Goal: Task Accomplishment & Management: Use online tool/utility

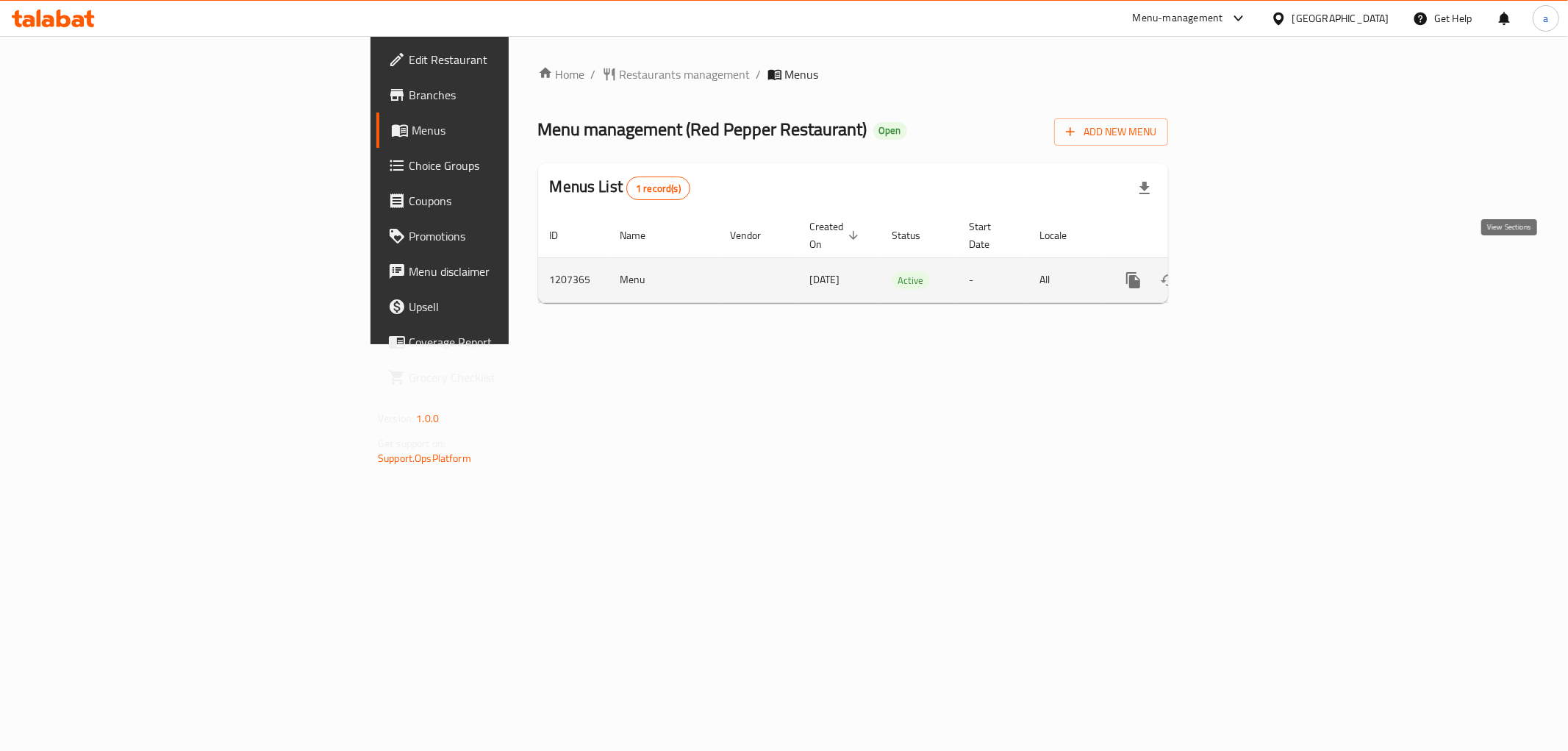
click at [1257, 262] on link "enhanced table" at bounding box center [1239, 280] width 36 height 36
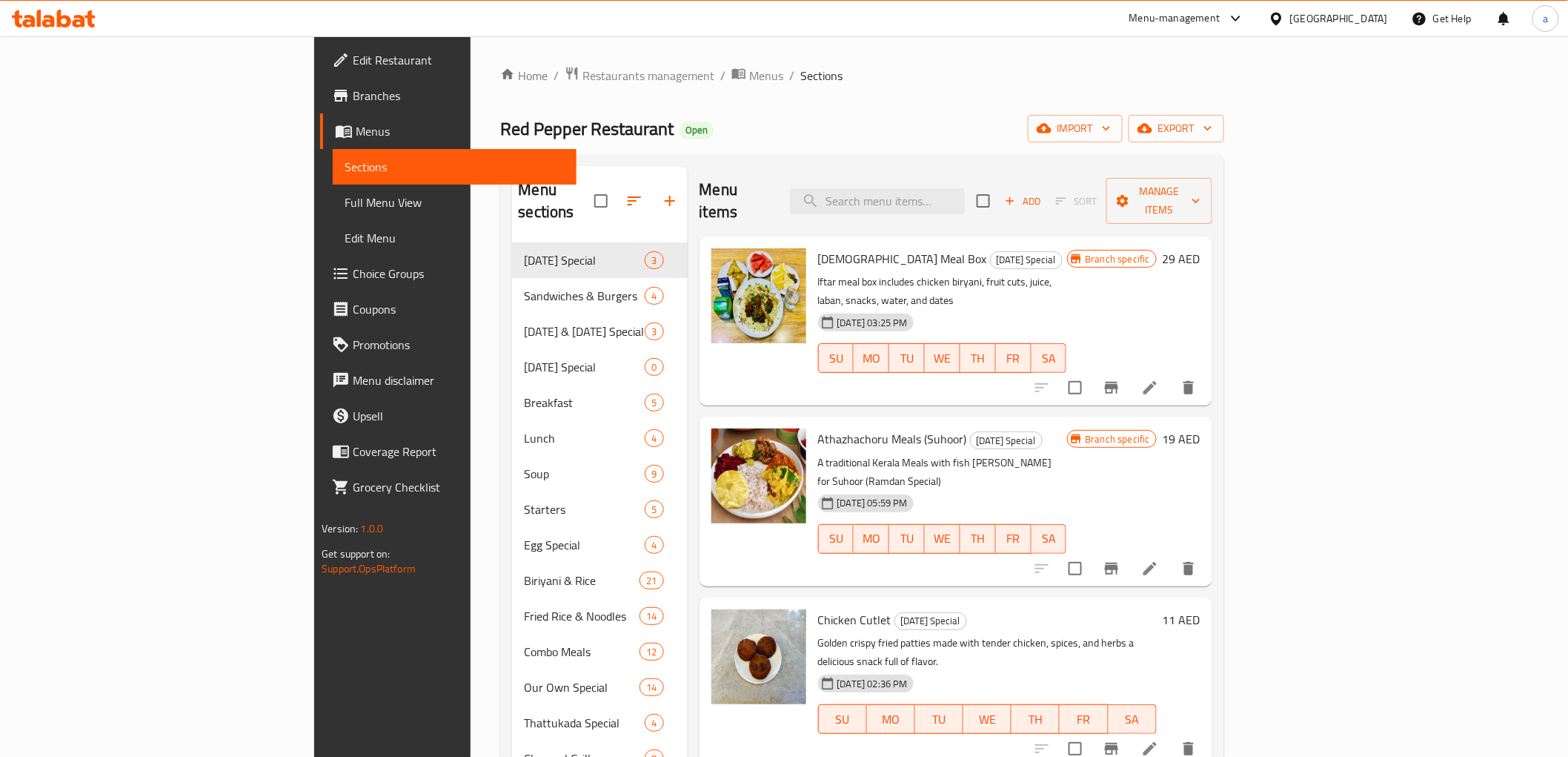
click at [320, 82] on link "Branches" at bounding box center [448, 95] width 256 height 36
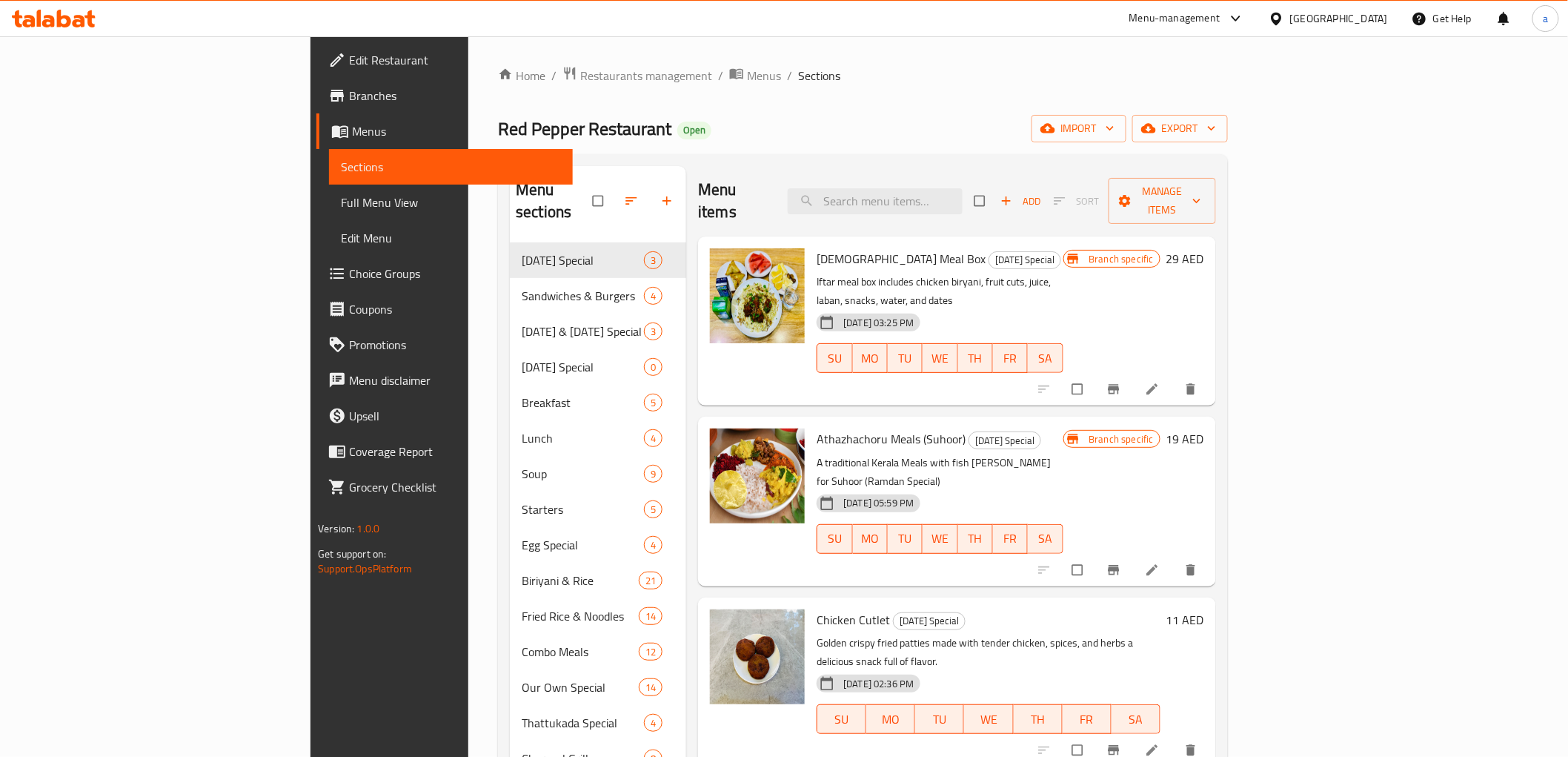
click at [69, 20] on icon at bounding box center [64, 18] width 14 height 18
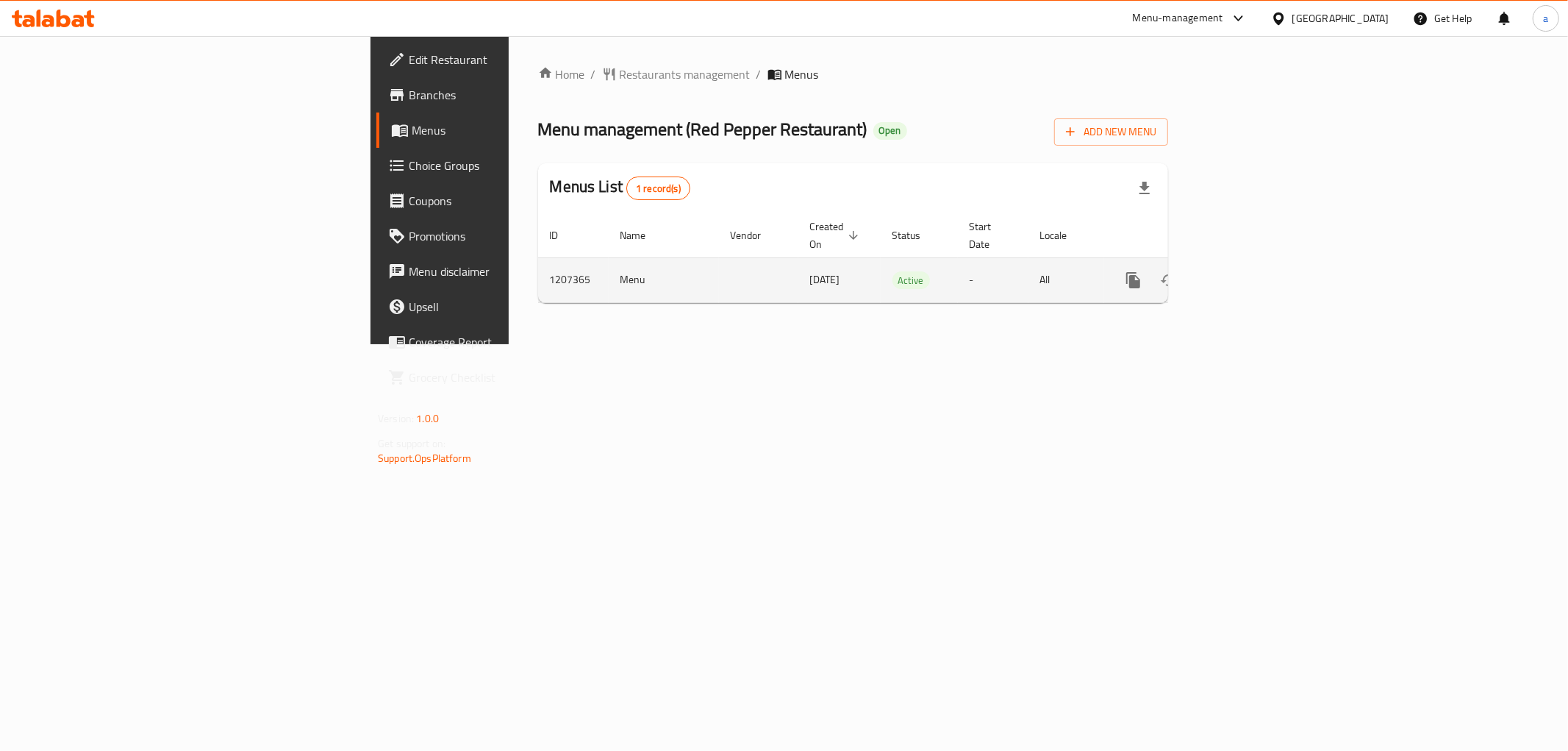
click at [1248, 271] on icon "enhanced table" at bounding box center [1239, 280] width 18 height 18
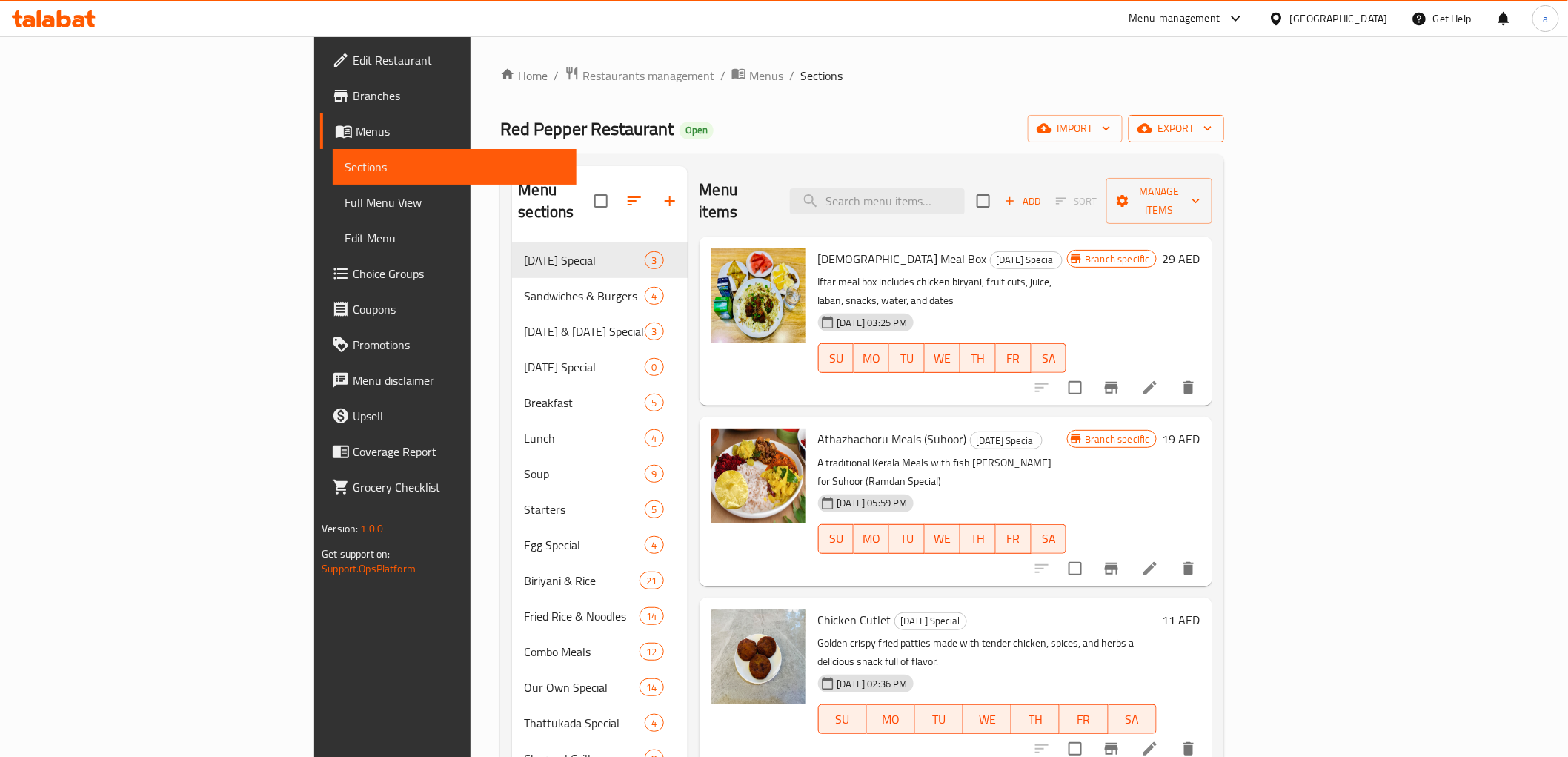
click at [1213, 127] on span "export" at bounding box center [1176, 129] width 72 height 19
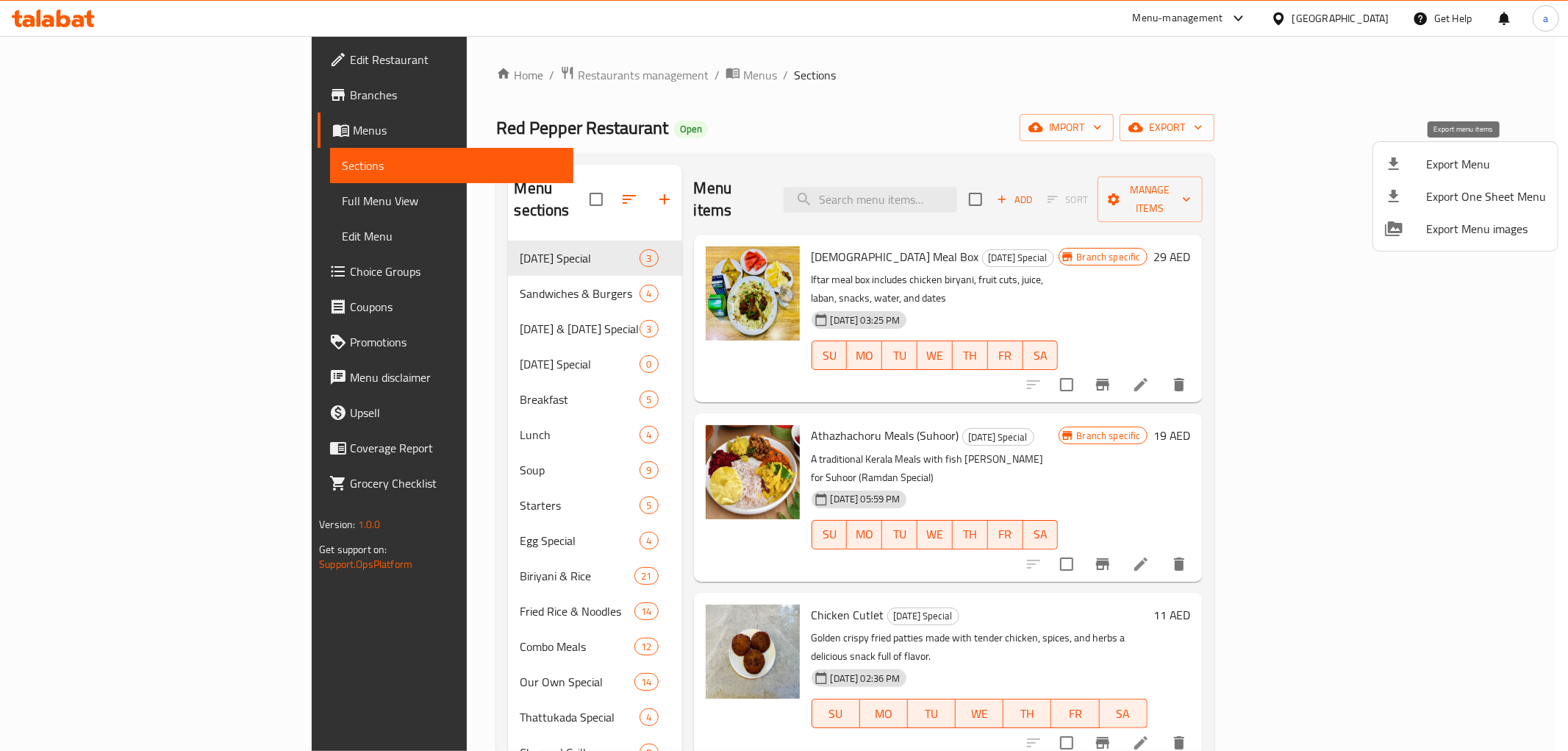
click at [1501, 165] on span "Export Menu" at bounding box center [1486, 163] width 120 height 18
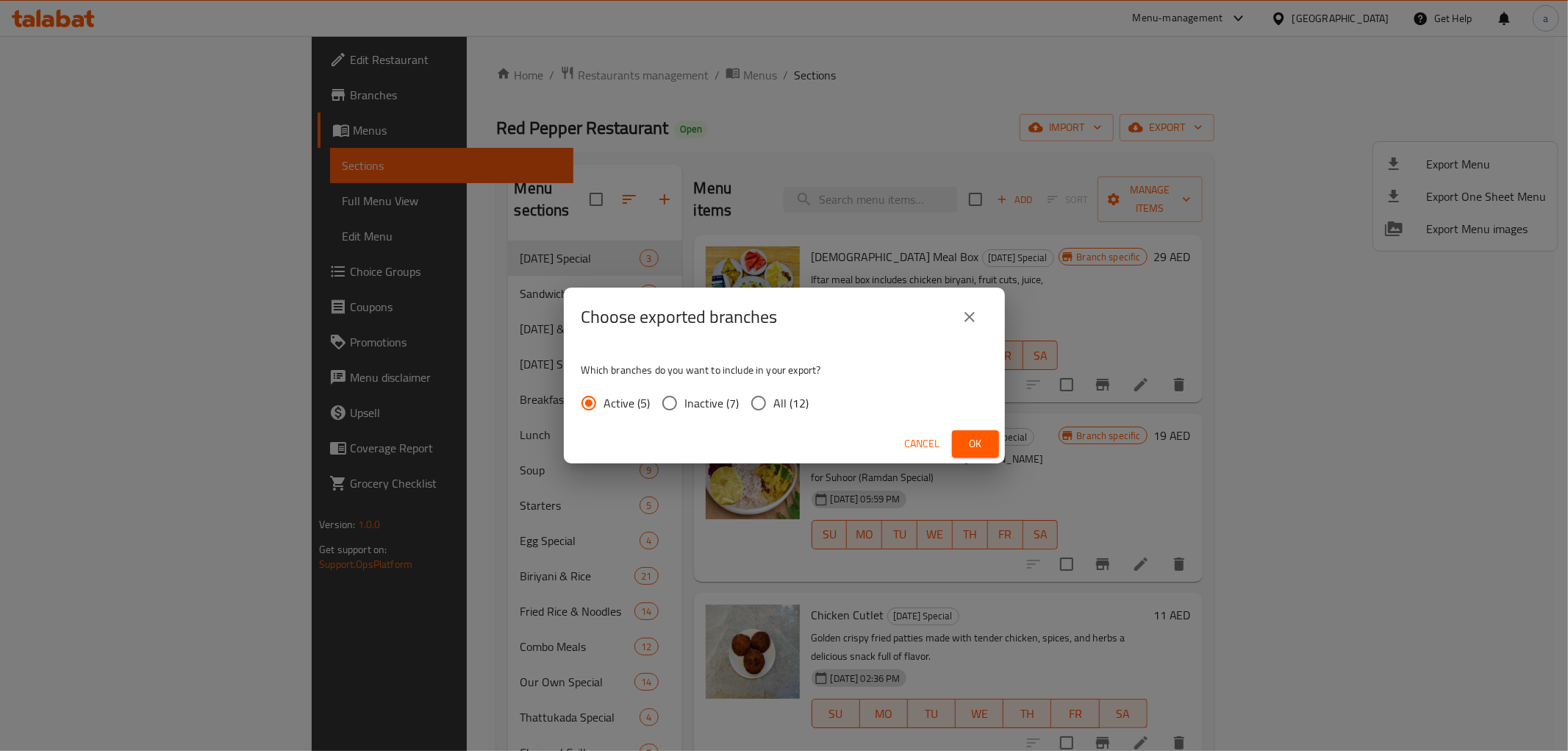
click at [759, 403] on input "All (12)" at bounding box center [758, 403] width 31 height 31
radio input "true"
click at [982, 442] on span "Ok" at bounding box center [975, 444] width 24 height 19
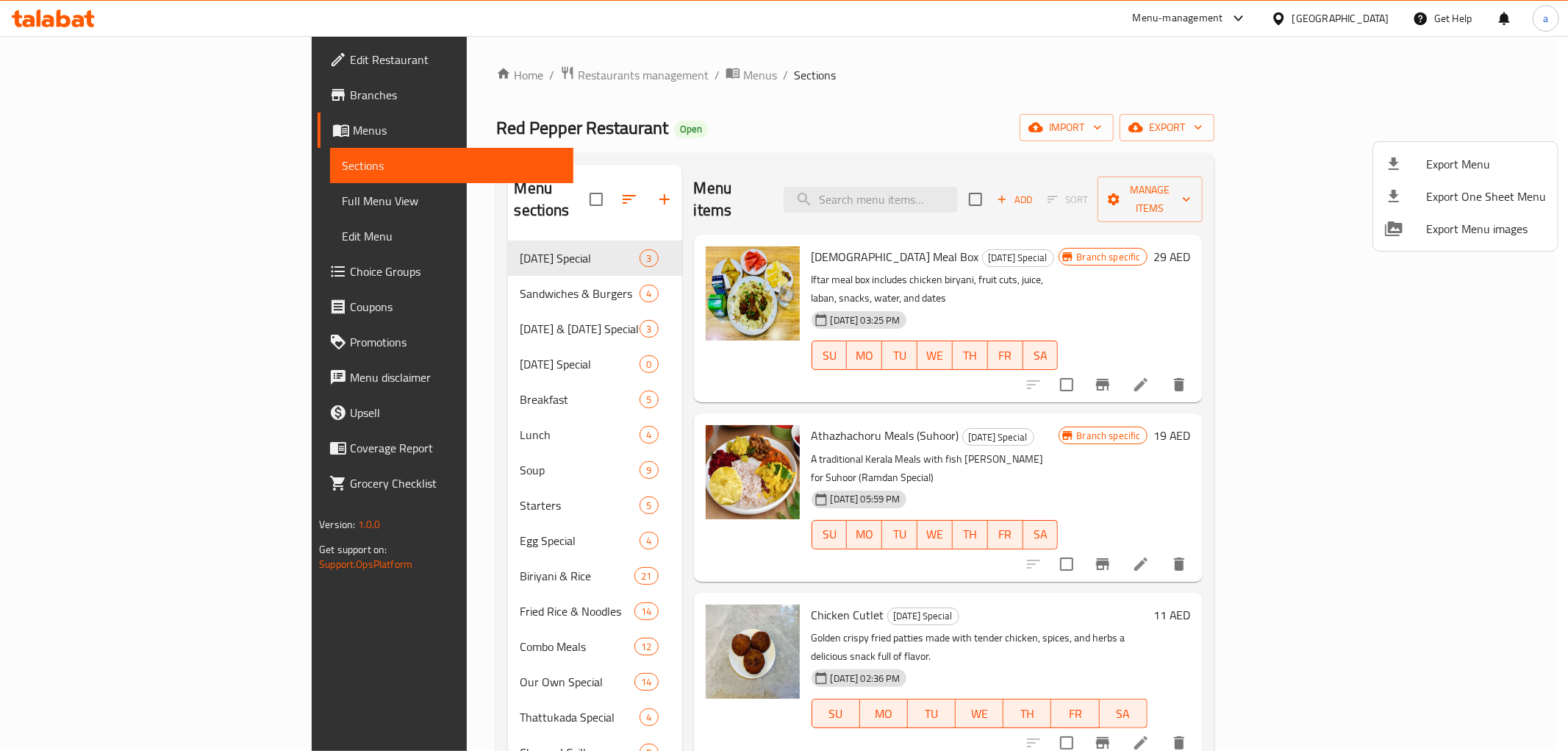
click at [159, 64] on div at bounding box center [784, 376] width 1568 height 751
